Goal: Register for event/course

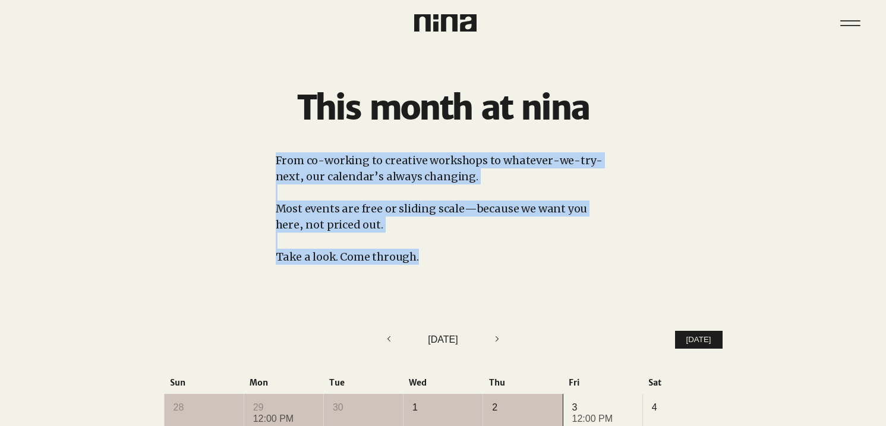
drag, startPoint x: 478, startPoint y: 253, endPoint x: 638, endPoint y: 115, distance: 211.2
click at [637, 116] on div "This month at nina From co-working to creative workshops to whatever-we-try-nex…" at bounding box center [443, 171] width 886 height 250
click at [638, 115] on h1 "This month at nina" at bounding box center [443, 108] width 583 height 42
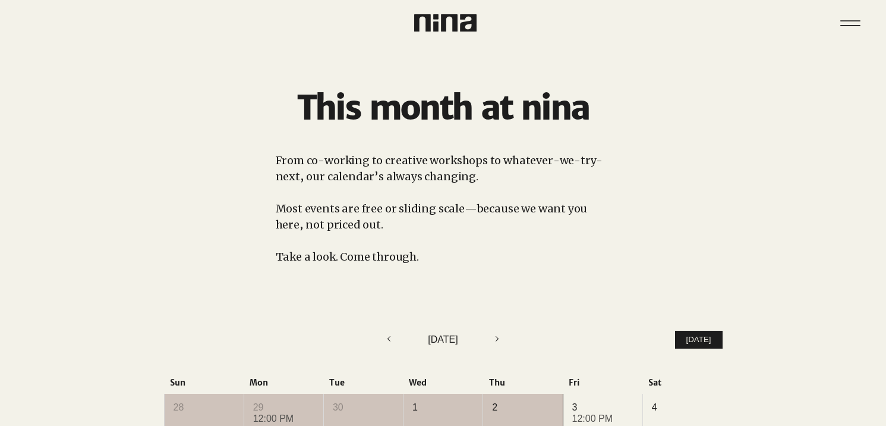
drag, startPoint x: 641, startPoint y: 139, endPoint x: 639, endPoint y: 169, distance: 29.9
click at [639, 169] on div "main content" at bounding box center [443, 171] width 886 height 250
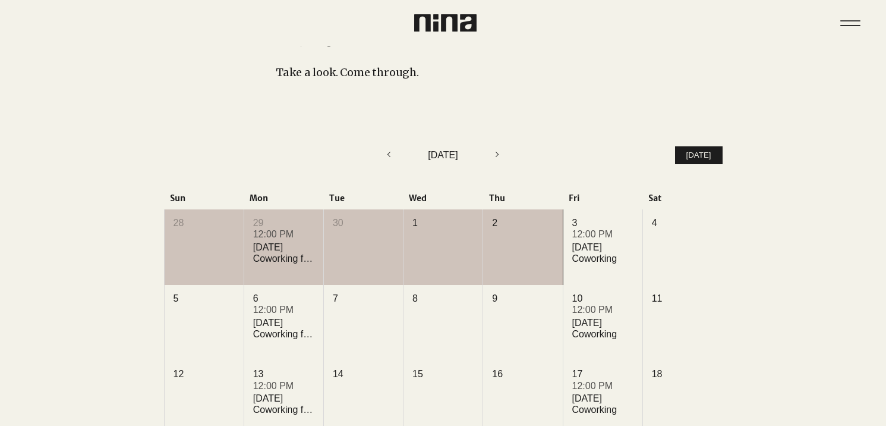
scroll to position [185, 0]
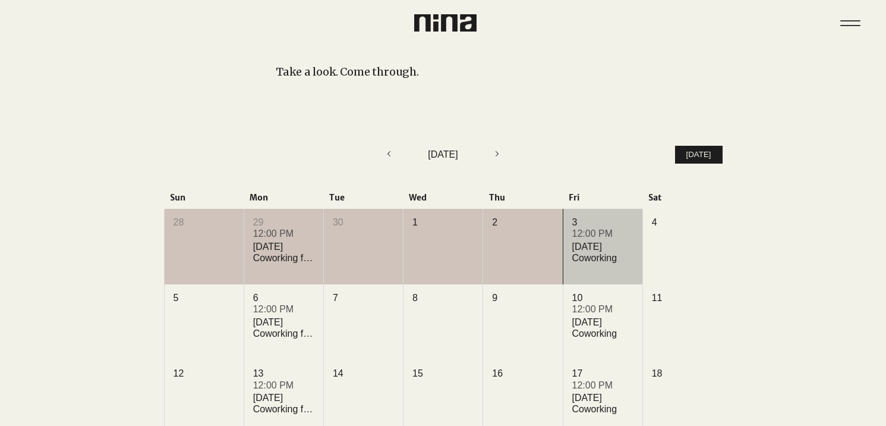
click at [587, 272] on div "12:00 PM [DATE] Coworking +1 more" at bounding box center [603, 254] width 61 height 51
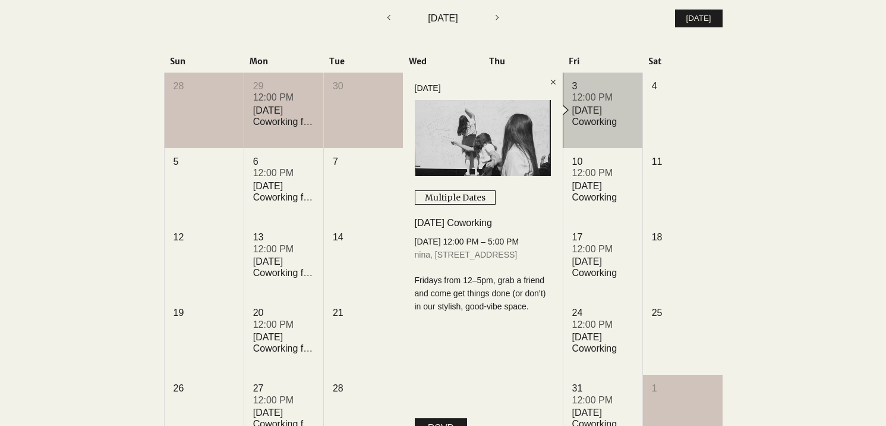
scroll to position [329, 0]
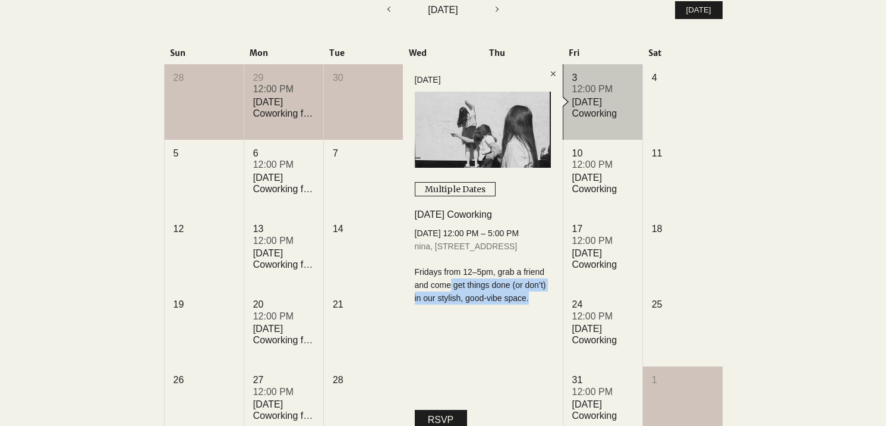
drag, startPoint x: 469, startPoint y: 330, endPoint x: 482, endPoint y: 309, distance: 24.8
click at [482, 305] on div "Fridays from 12–5pm, grab a friend and come get things done (or don’t) in our s…" at bounding box center [483, 285] width 136 height 40
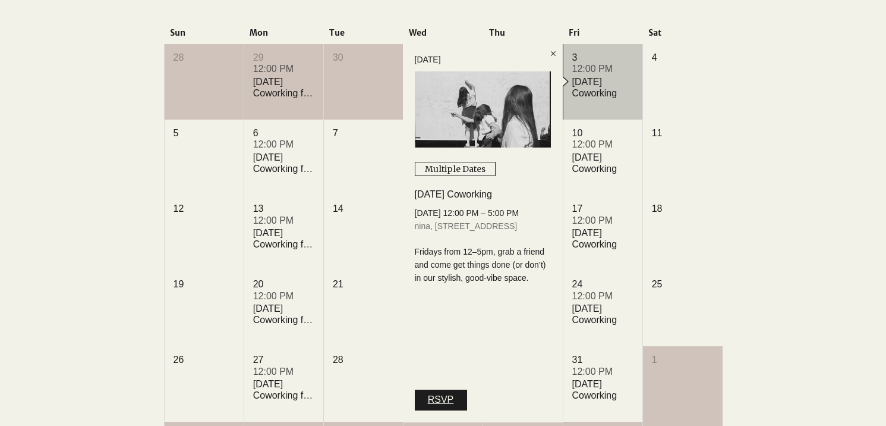
scroll to position [351, 0]
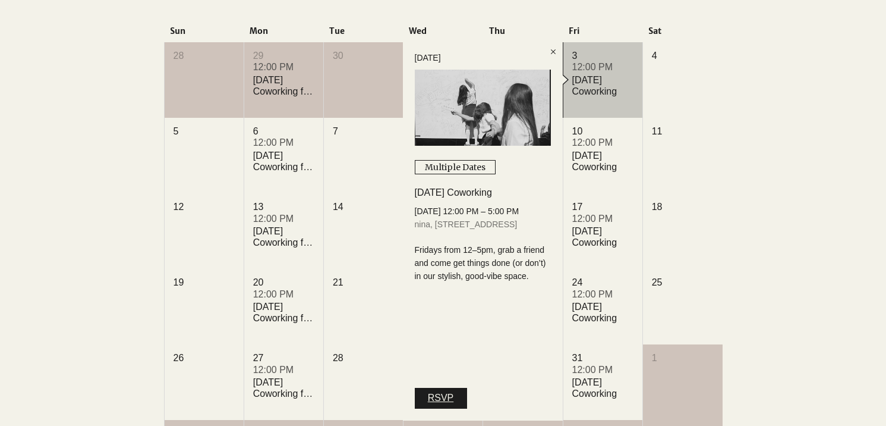
click at [435, 408] on link "RSVP" at bounding box center [441, 398] width 52 height 20
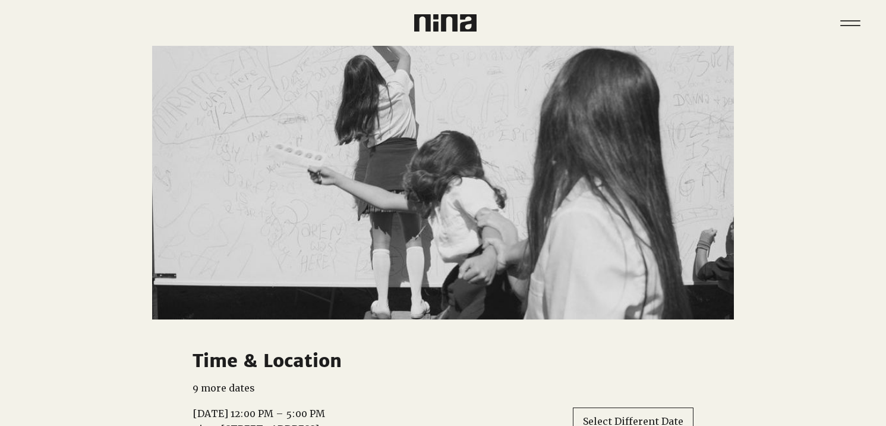
scroll to position [640, 0]
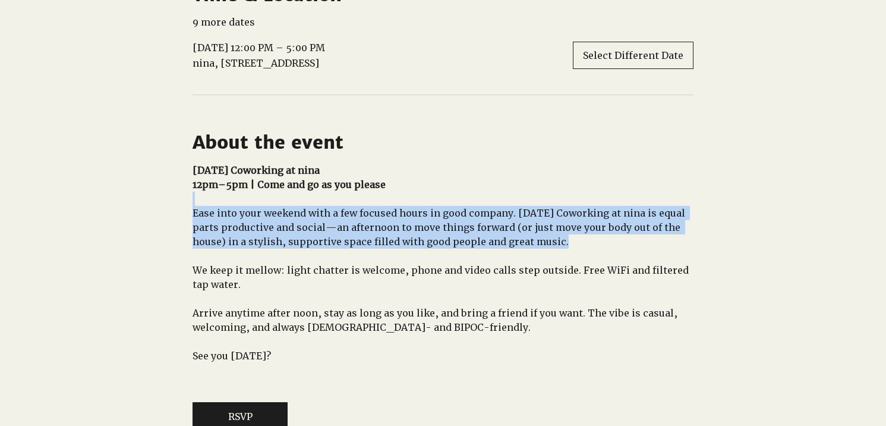
drag, startPoint x: 581, startPoint y: 263, endPoint x: 642, endPoint y: 202, distance: 85.8
click at [642, 202] on div "[DATE] Coworking at nina 12pm–5pm | Come and go as you please Ease into your we…" at bounding box center [443, 270] width 501 height 214
click at [641, 191] on span "12pm–5pm | Come and go as you please" at bounding box center [443, 184] width 501 height 14
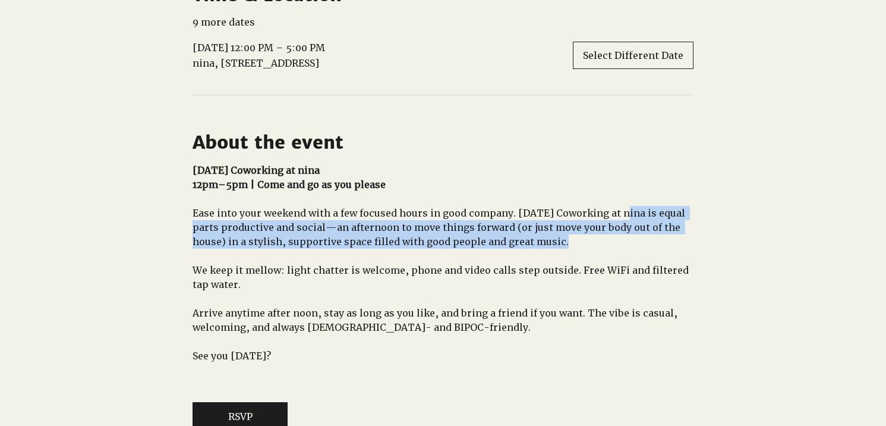
drag, startPoint x: 525, startPoint y: 260, endPoint x: 612, endPoint y: 238, distance: 89.5
click at [612, 238] on span "Ease into your weekend with a few focused hours in good company. [DATE] Coworki…" at bounding box center [443, 227] width 501 height 43
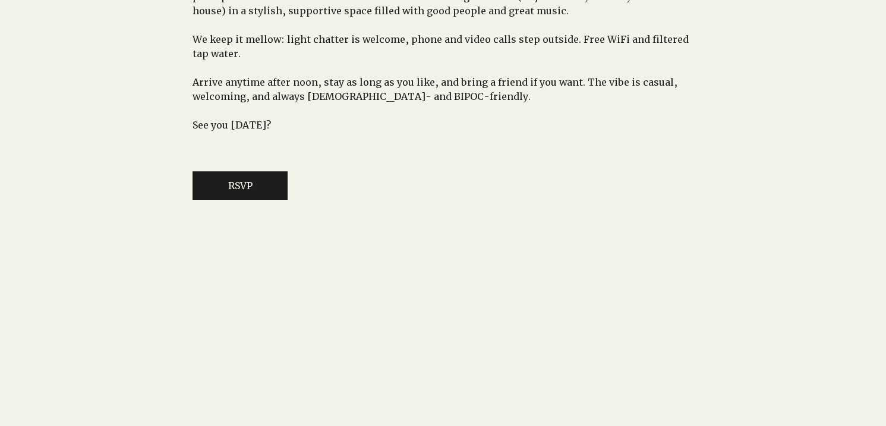
scroll to position [874, 0]
